Goal: Task Accomplishment & Management: Use online tool/utility

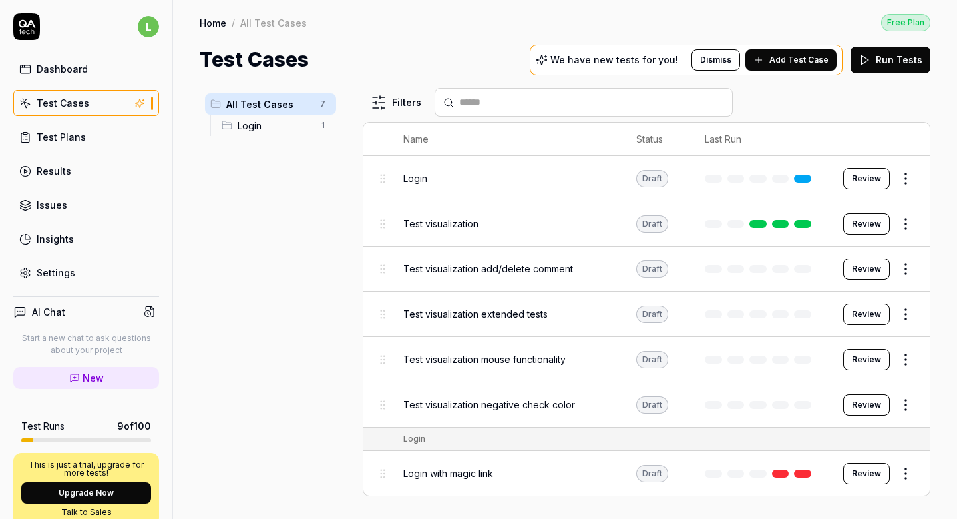
click at [855, 222] on button "Review" at bounding box center [867, 223] width 47 height 21
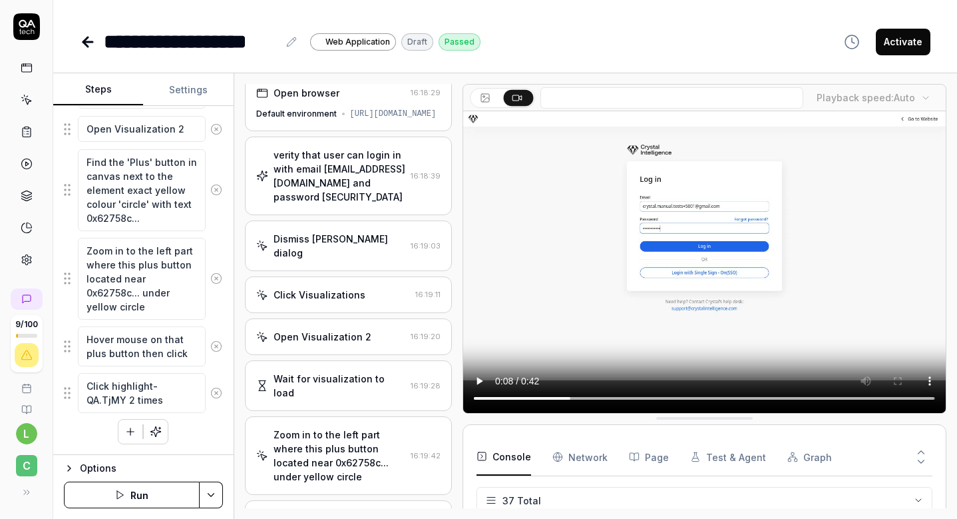
scroll to position [0, 5]
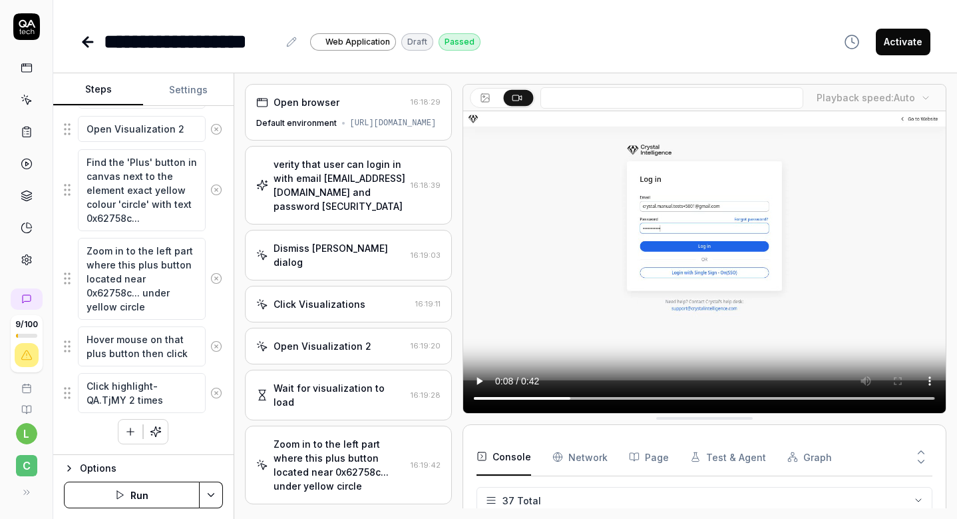
click at [319, 207] on div "verity that user can login in with email [EMAIL_ADDRESS][DOMAIN_NAME] and passw…" at bounding box center [340, 185] width 132 height 56
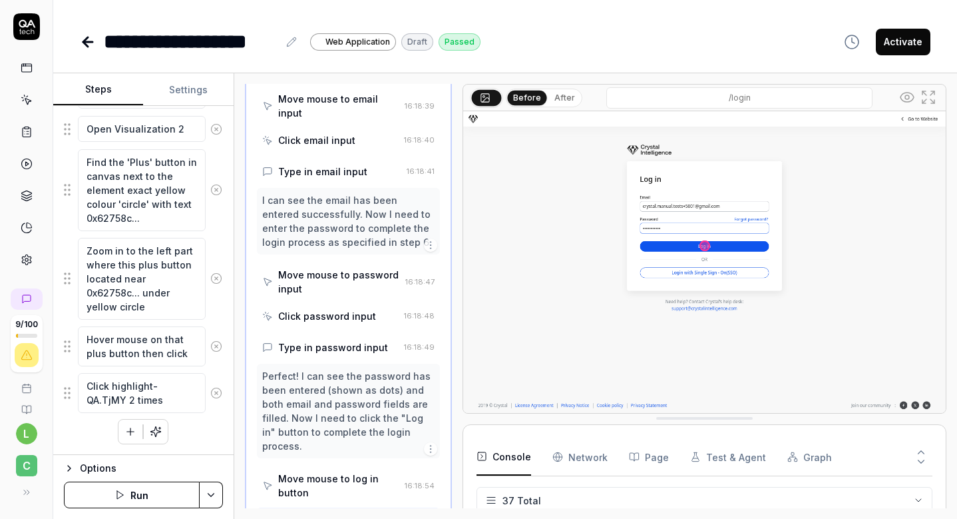
scroll to position [356, 5]
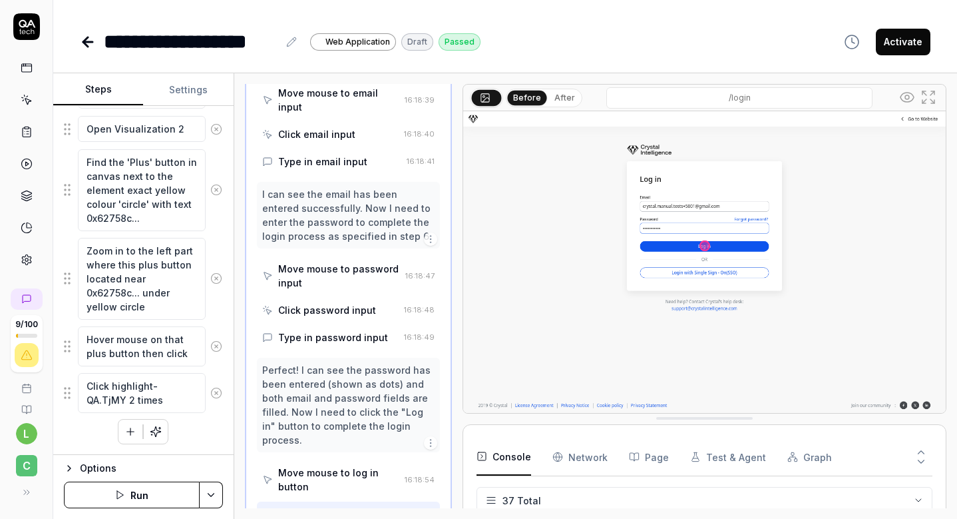
click at [194, 97] on button "Settings" at bounding box center [188, 90] width 90 height 32
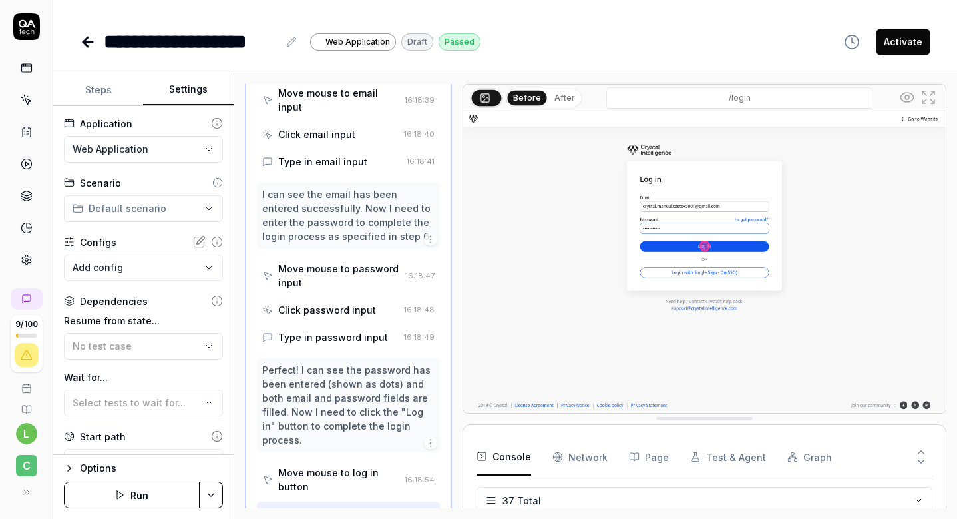
click at [97, 41] on link at bounding box center [89, 42] width 19 height 27
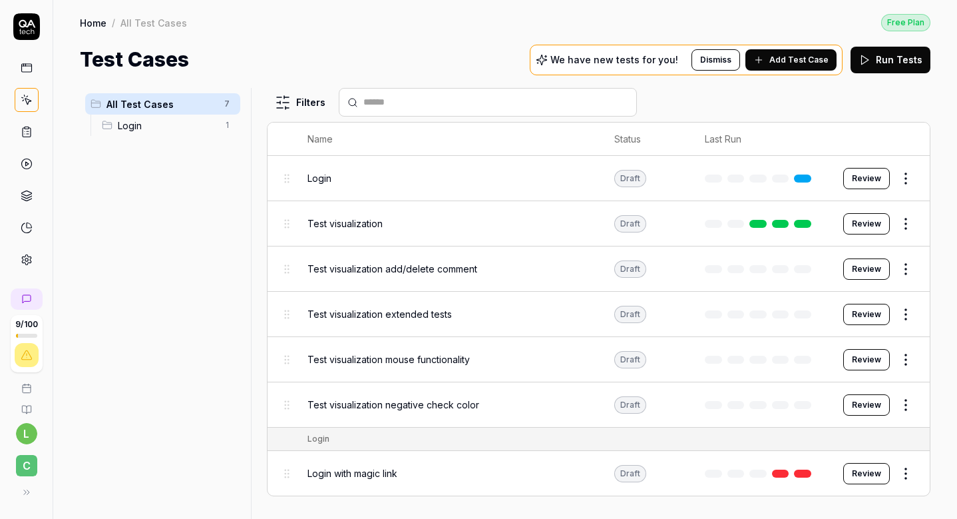
click at [415, 272] on span "Test visualization add/delete comment" at bounding box center [393, 269] width 170 height 14
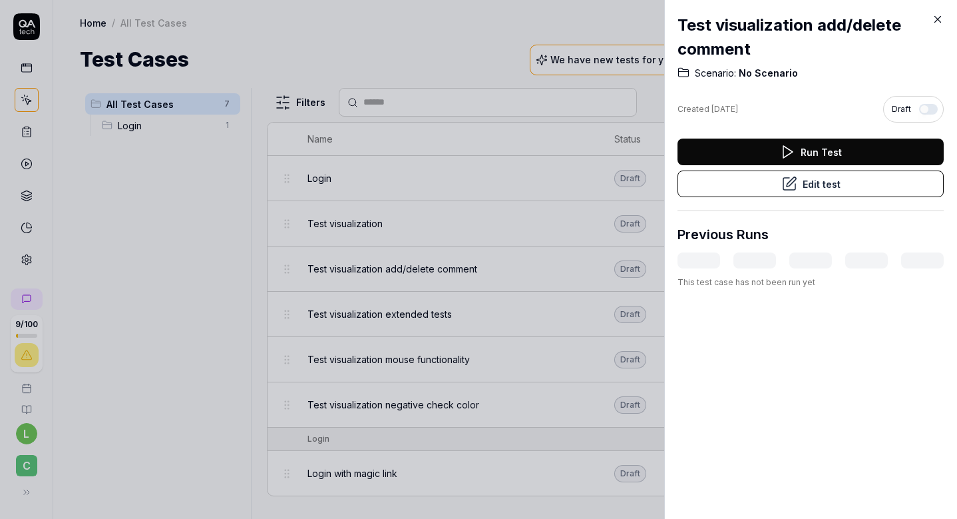
click at [742, 190] on button "Edit test" at bounding box center [811, 183] width 266 height 27
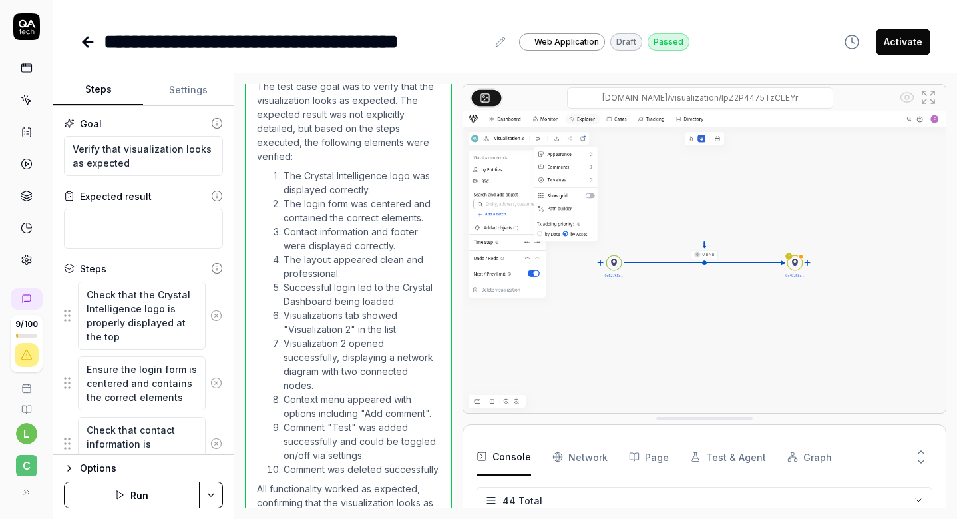
scroll to position [1111, 0]
click at [25, 491] on icon at bounding box center [26, 492] width 11 height 11
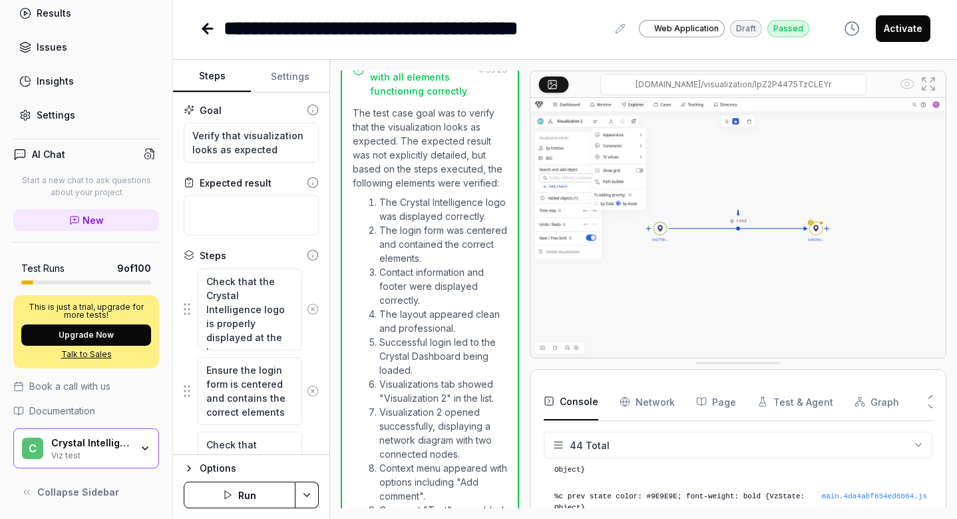
scroll to position [0, 0]
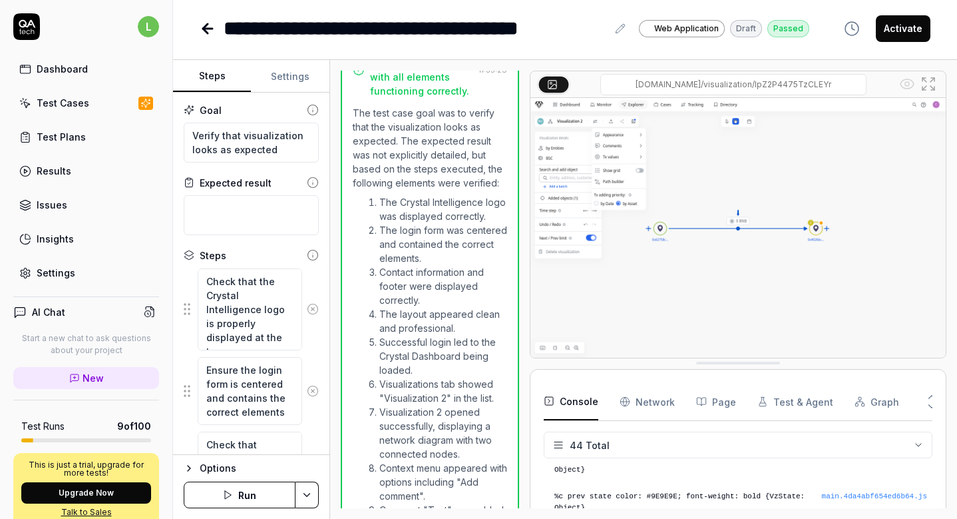
click at [91, 75] on link "Dashboard" at bounding box center [86, 69] width 146 height 26
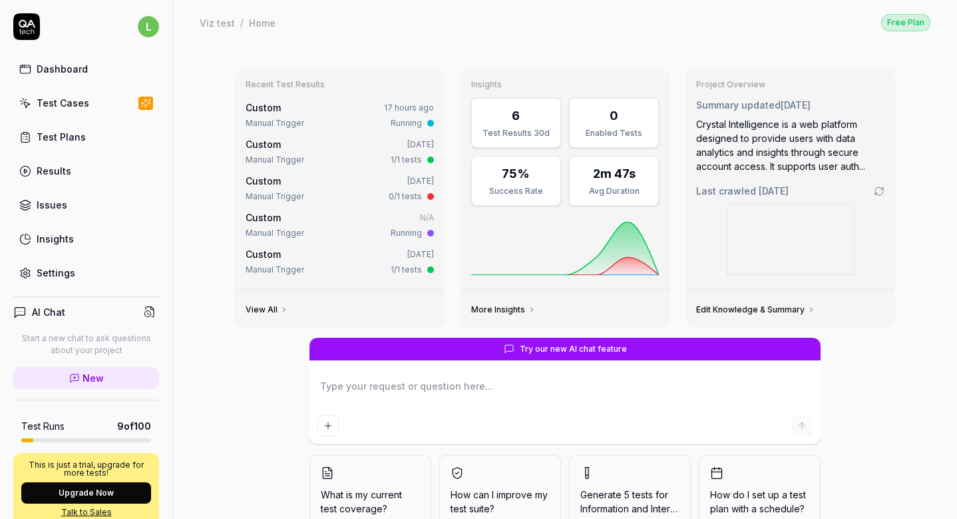
type textarea "*"
